Goal: Information Seeking & Learning: Learn about a topic

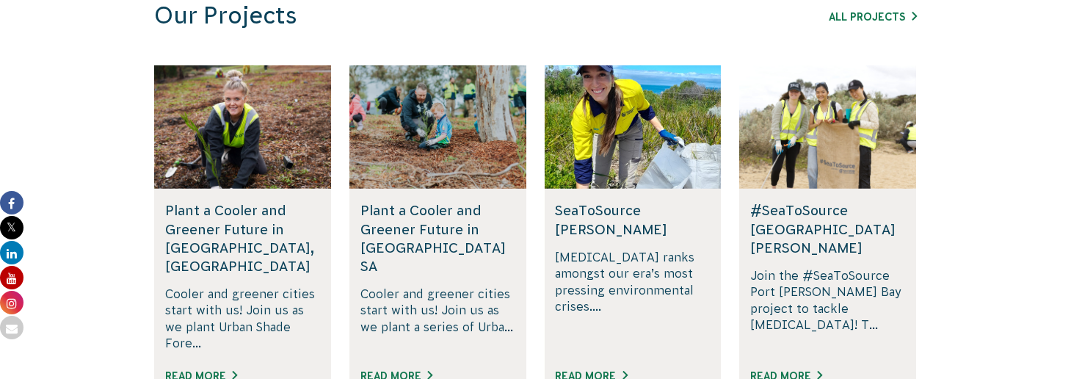
scroll to position [1101, 0]
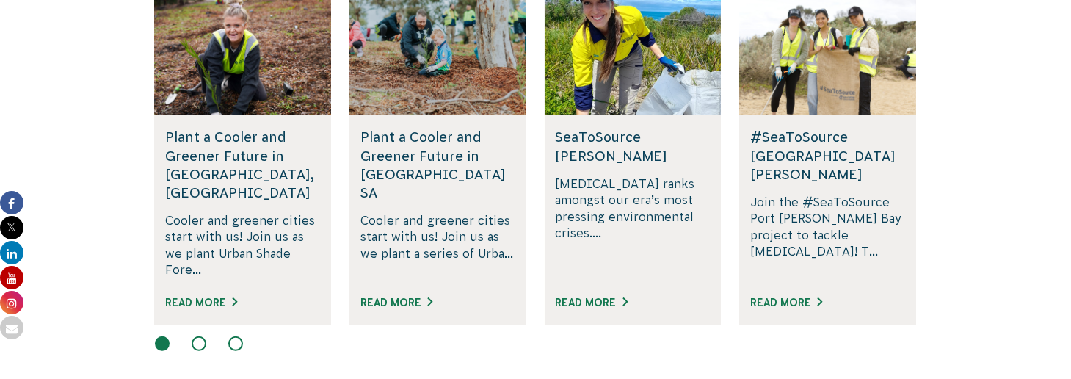
click at [198, 336] on button at bounding box center [199, 343] width 15 height 15
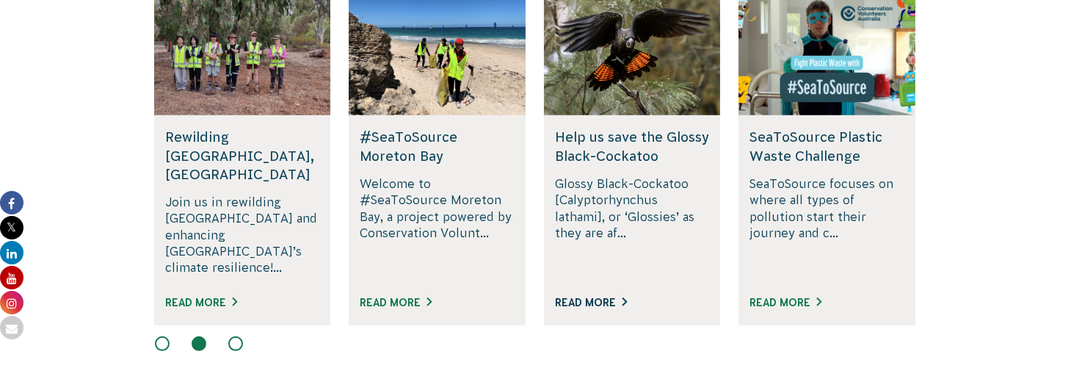
click at [590, 297] on link "Read More" at bounding box center [591, 303] width 72 height 12
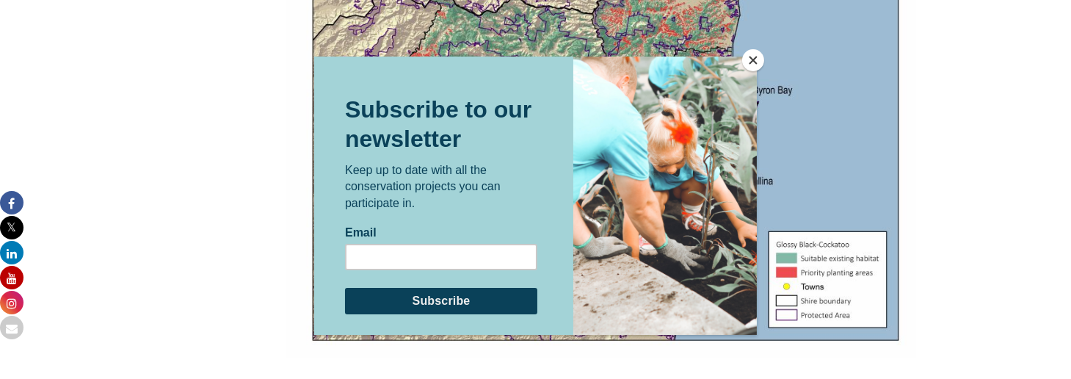
scroll to position [2496, 0]
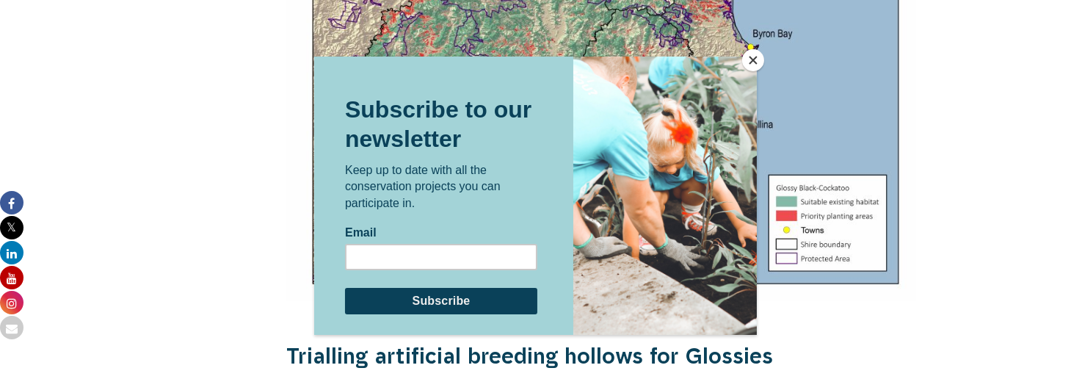
click at [752, 60] on button "Close" at bounding box center [753, 60] width 22 height 22
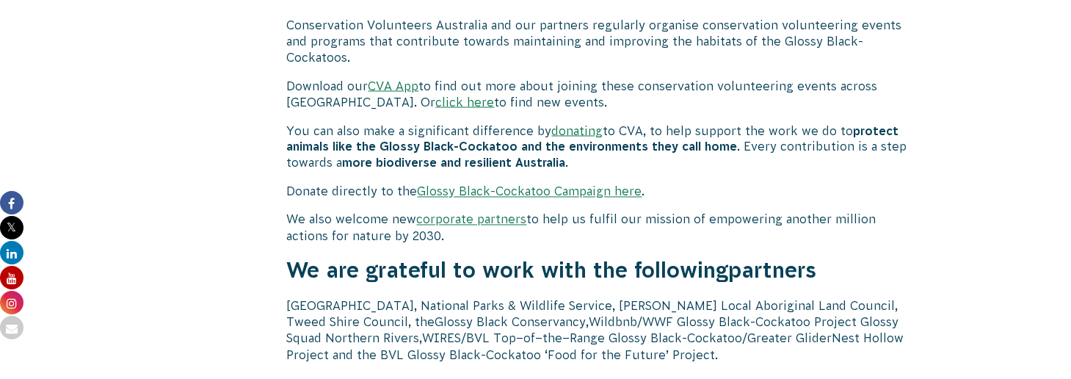
scroll to position [4698, 0]
